Goal: Navigation & Orientation: Find specific page/section

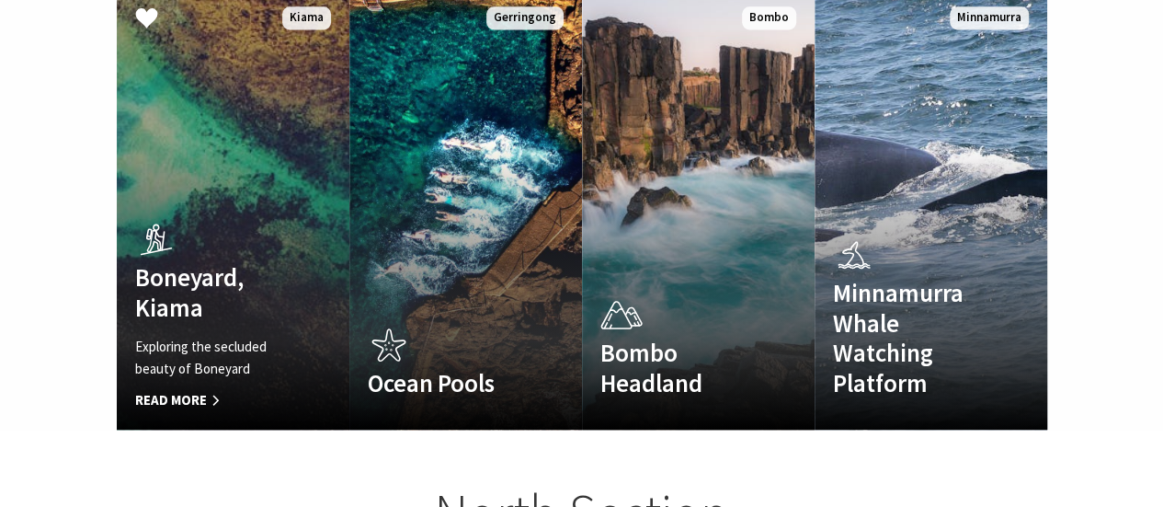
scroll to position [1287, 0]
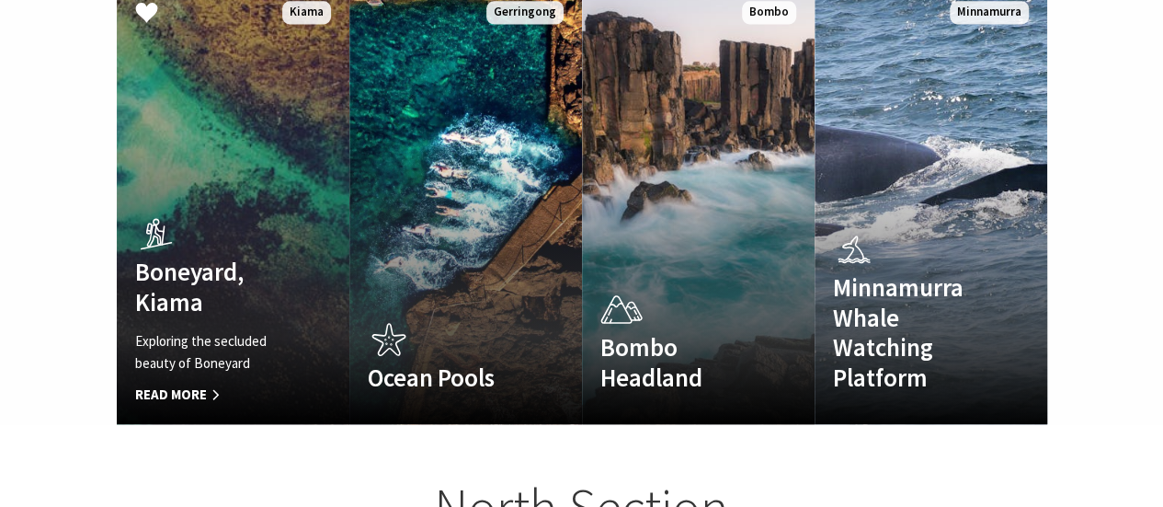
click at [206, 383] on span "Read More" at bounding box center [215, 394] width 161 height 22
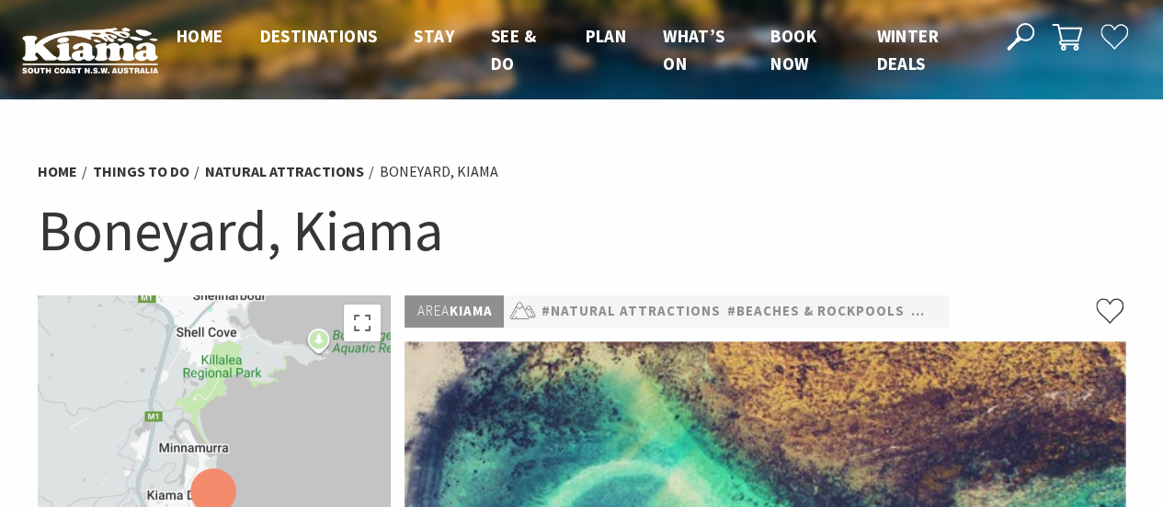
click at [548, 155] on div "Home Things To Do Natural Attractions Boneyard, Kiama Boneyard, Kiama" at bounding box center [581, 222] width 1103 height 145
click at [218, 25] on span "Home" at bounding box center [200, 36] width 47 height 22
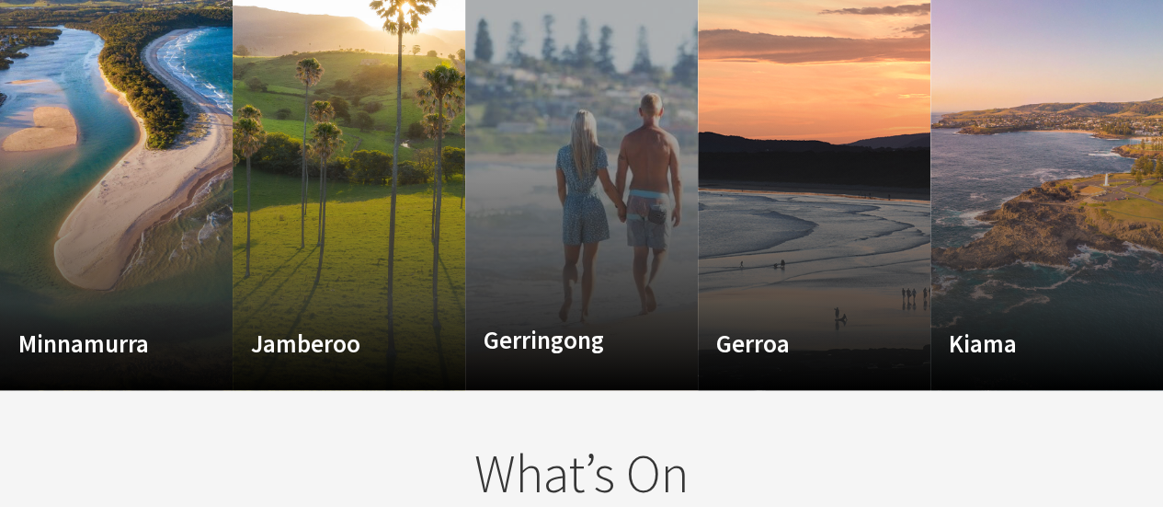
scroll to position [1379, 0]
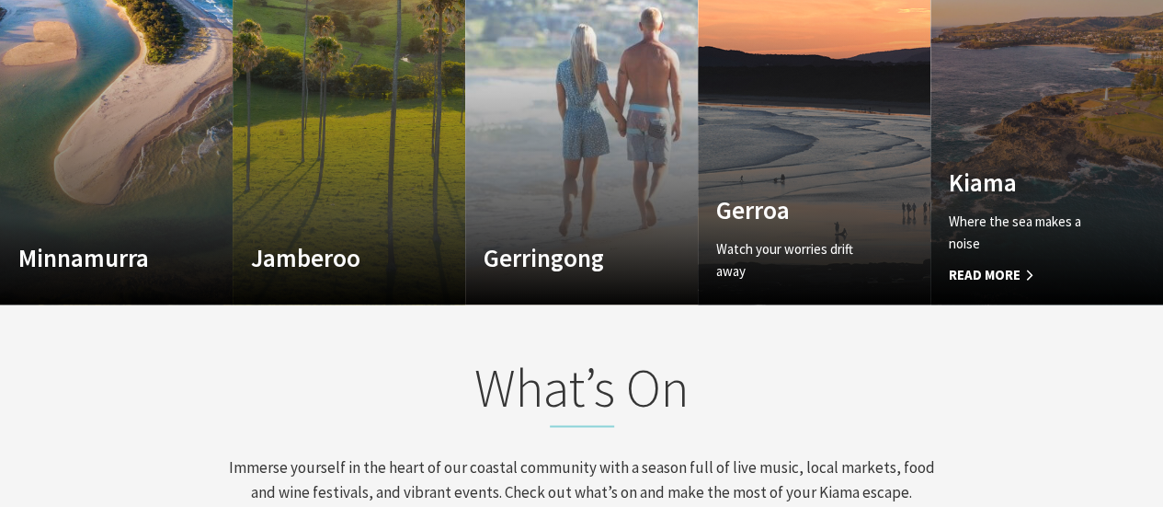
click at [1017, 180] on h4 "Kiama" at bounding box center [1029, 181] width 161 height 29
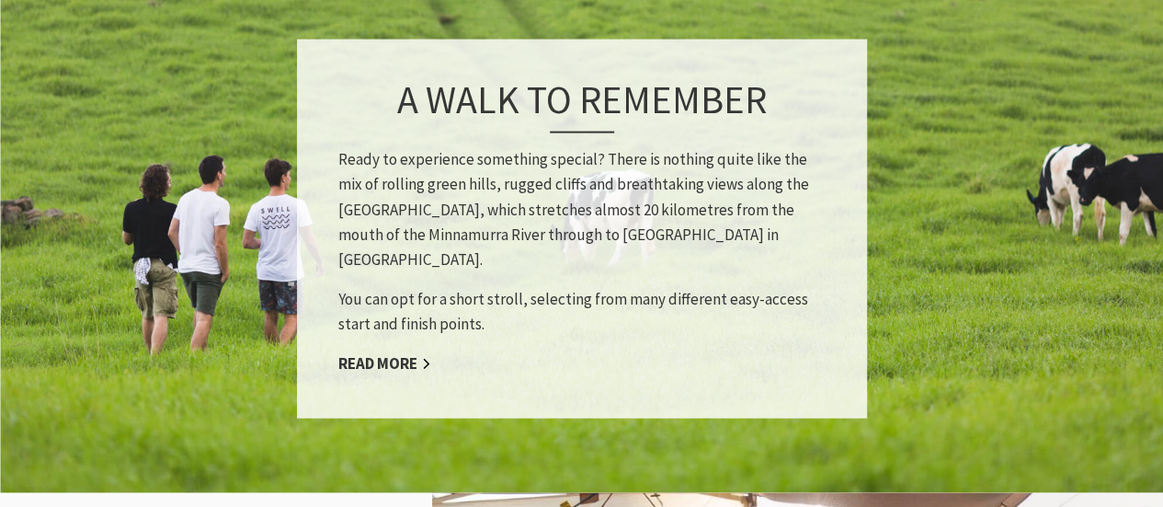
scroll to position [1839, 0]
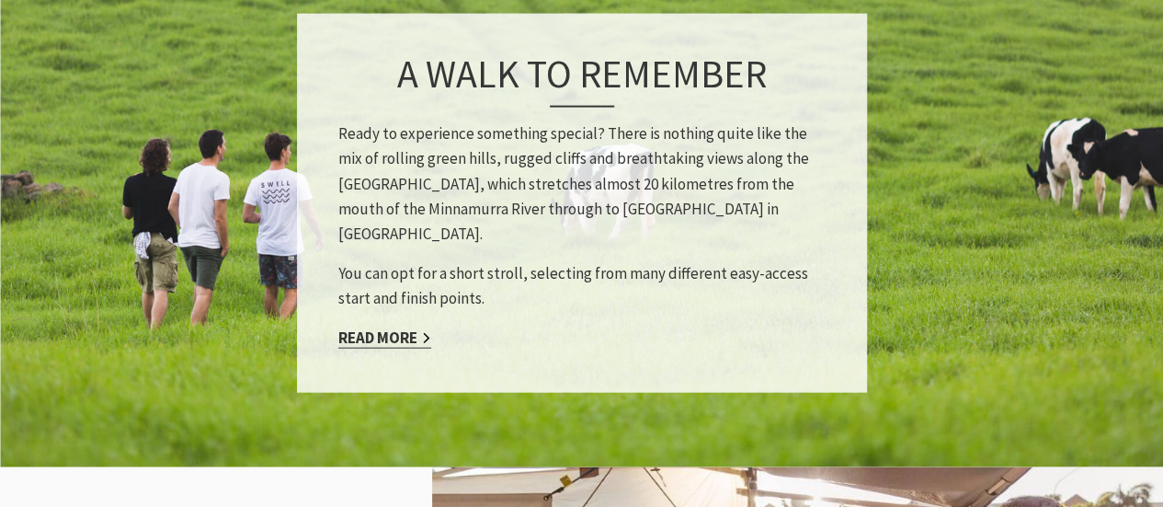
click at [383, 327] on link "Read More" at bounding box center [384, 337] width 93 height 21
